Goal: Check status: Check status

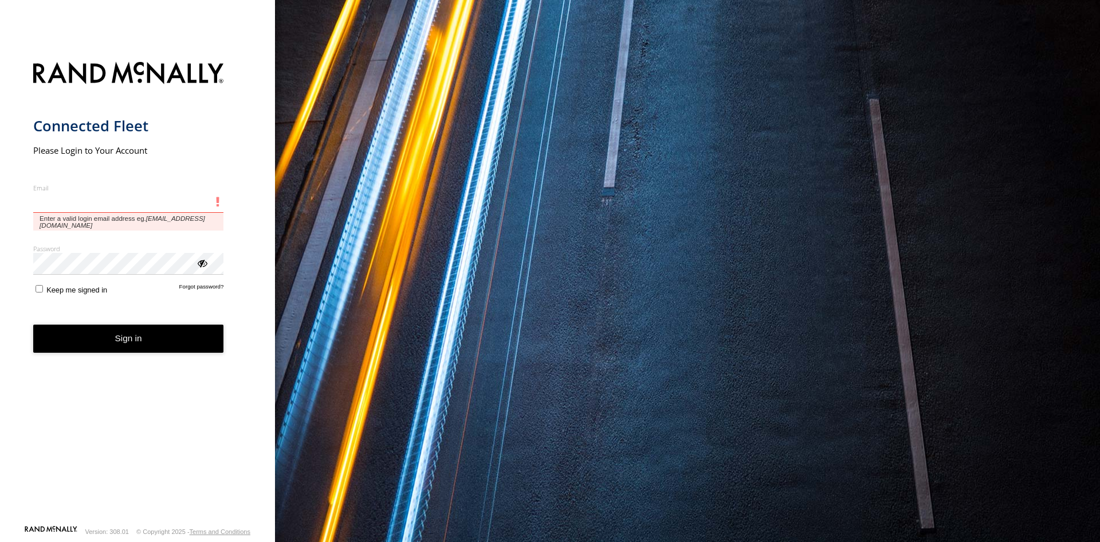
type input "**********"
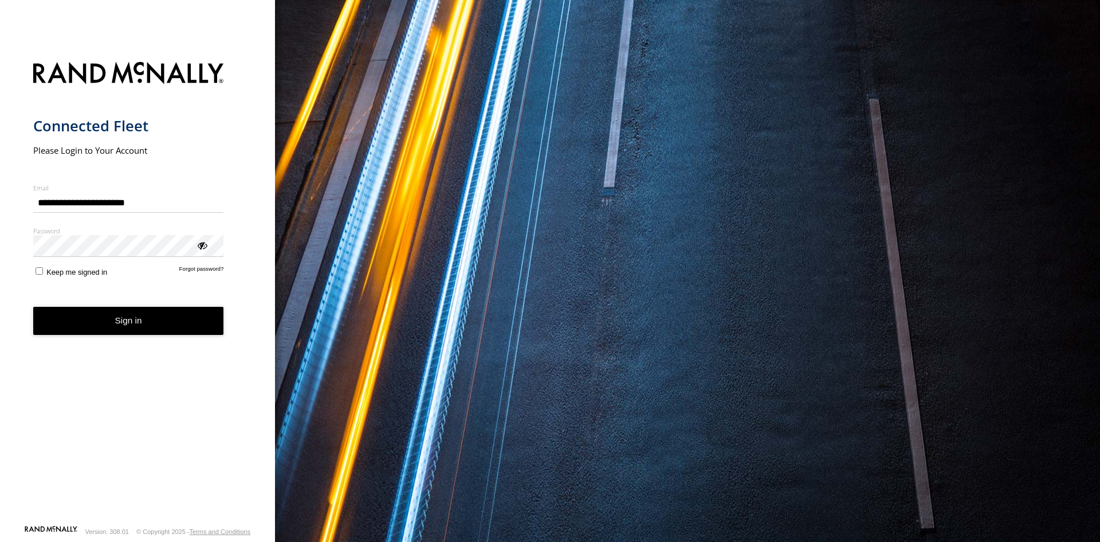
drag, startPoint x: 0, startPoint y: 0, endPoint x: 123, endPoint y: 326, distance: 348.1
click at [123, 326] on button "Sign in" at bounding box center [128, 321] width 191 height 28
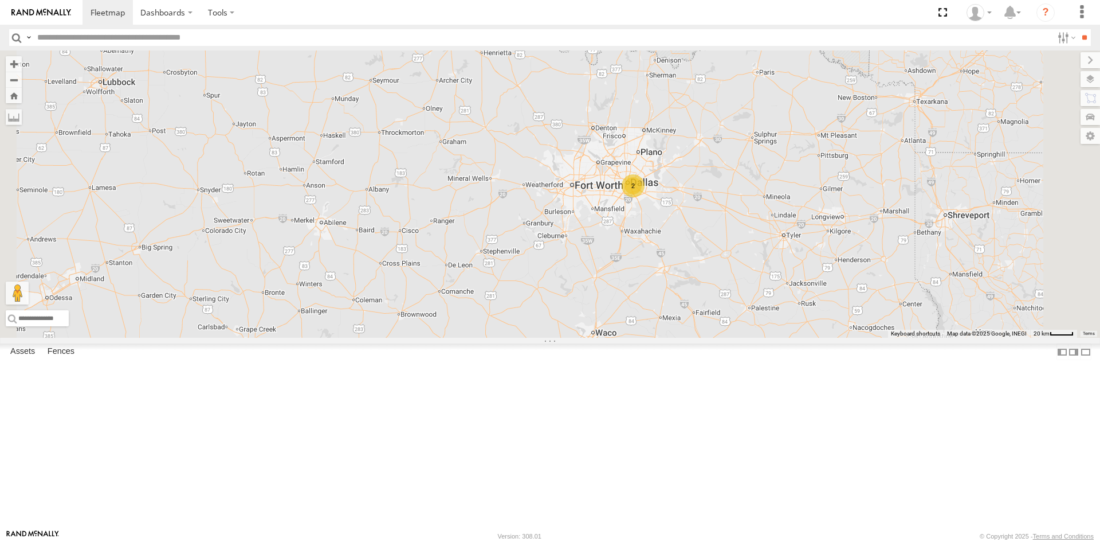
click at [730, 327] on div "23207xx 23460 23480 23460 NEW 23467 4G 23335 4G/Active 2" at bounding box center [550, 193] width 1100 height 287
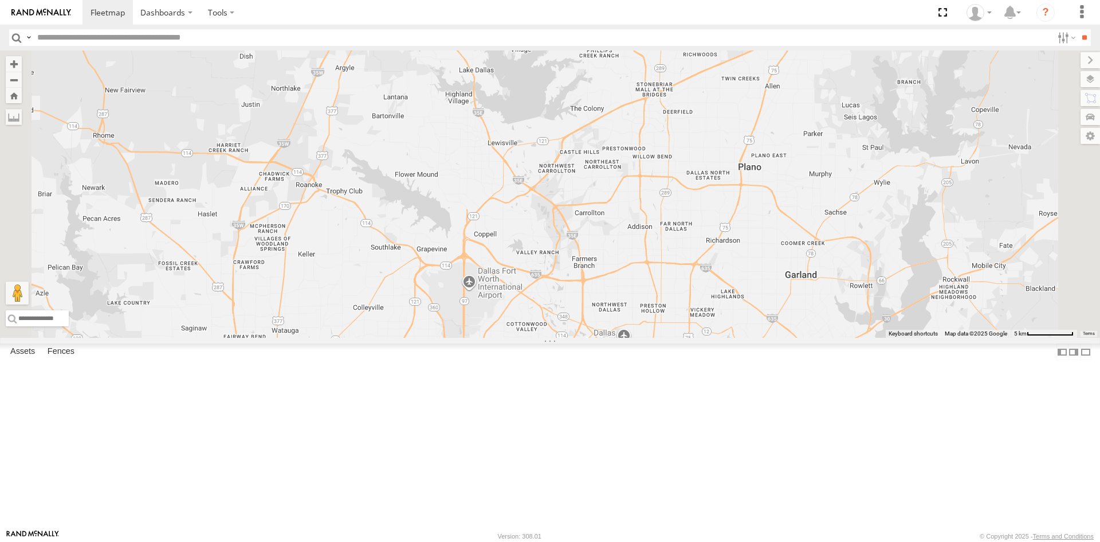
drag, startPoint x: 749, startPoint y: 209, endPoint x: 727, endPoint y: 272, distance: 66.2
click at [715, 295] on div "23207xx 23460 23480 23460 NEW 23467 4G 23335 4G/Active 2" at bounding box center [550, 193] width 1100 height 287
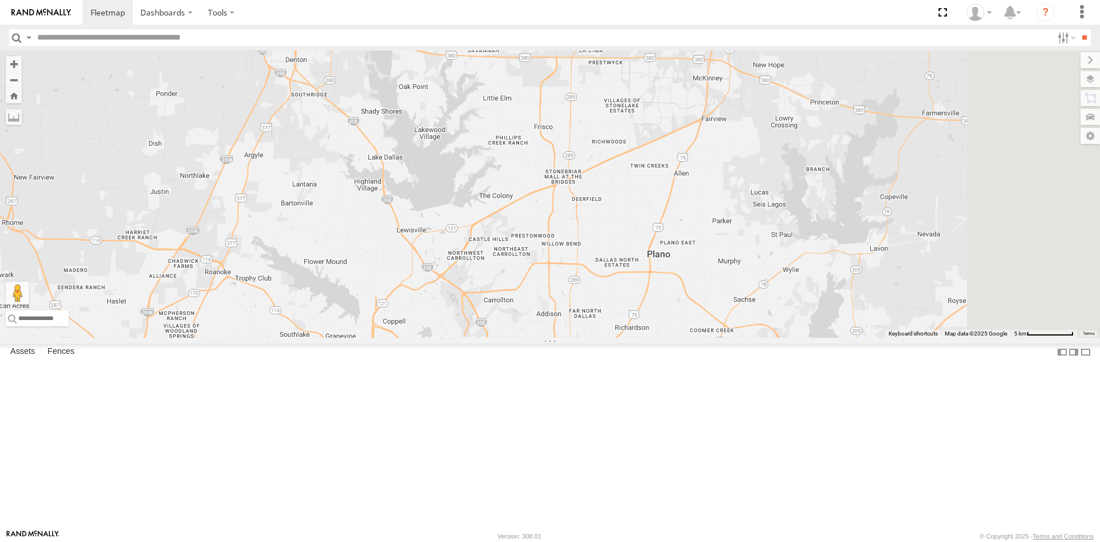
drag, startPoint x: 771, startPoint y: 220, endPoint x: 699, endPoint y: 265, distance: 85.2
click at [699, 265] on div "23207xx 23460 23480 23460 NEW 23467 4G 23335 4G/Active 2" at bounding box center [550, 193] width 1100 height 287
